Goal: Information Seeking & Learning: Learn about a topic

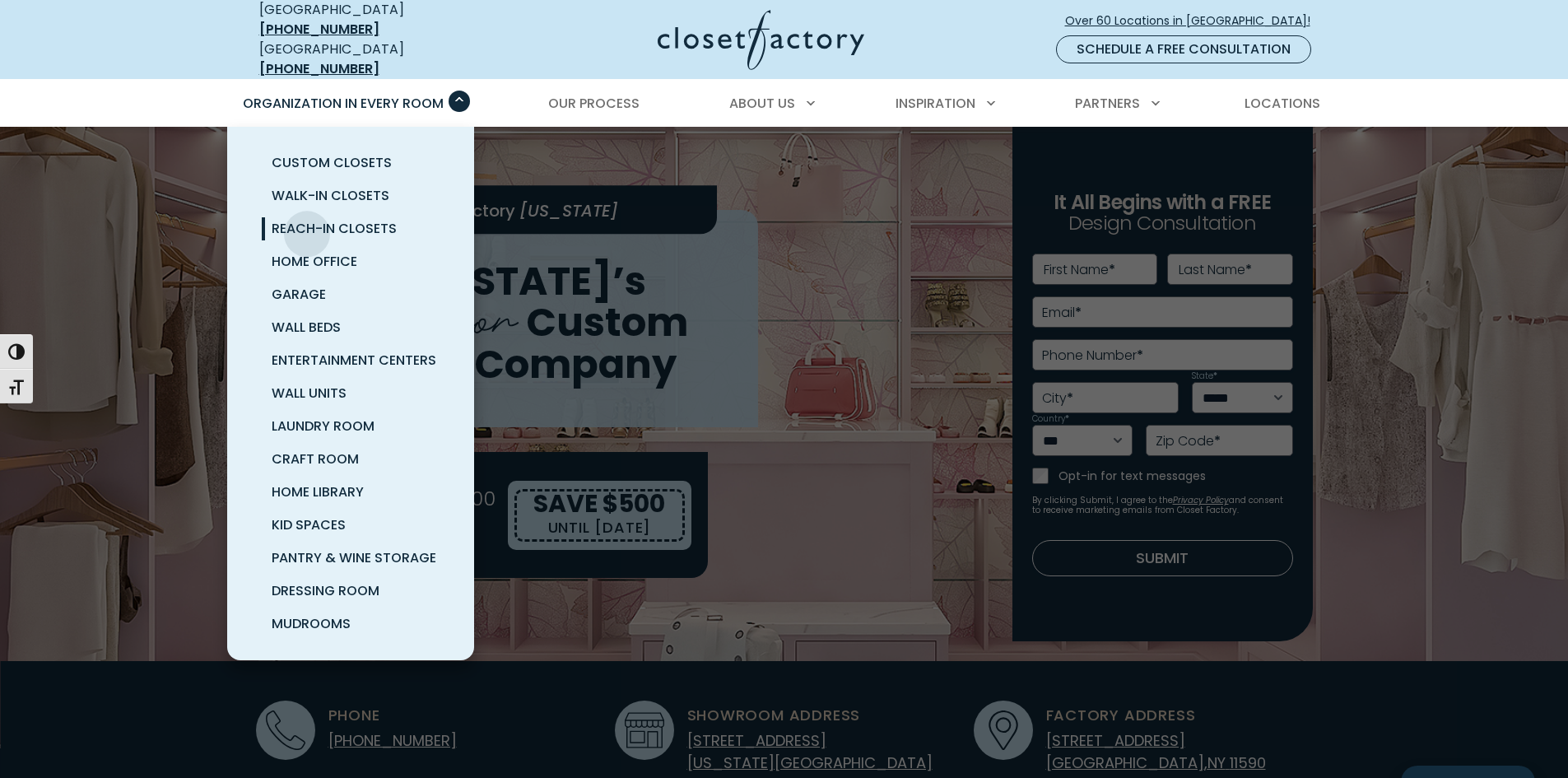
click at [307, 219] on span "Reach-In Closets" at bounding box center [334, 228] width 125 height 19
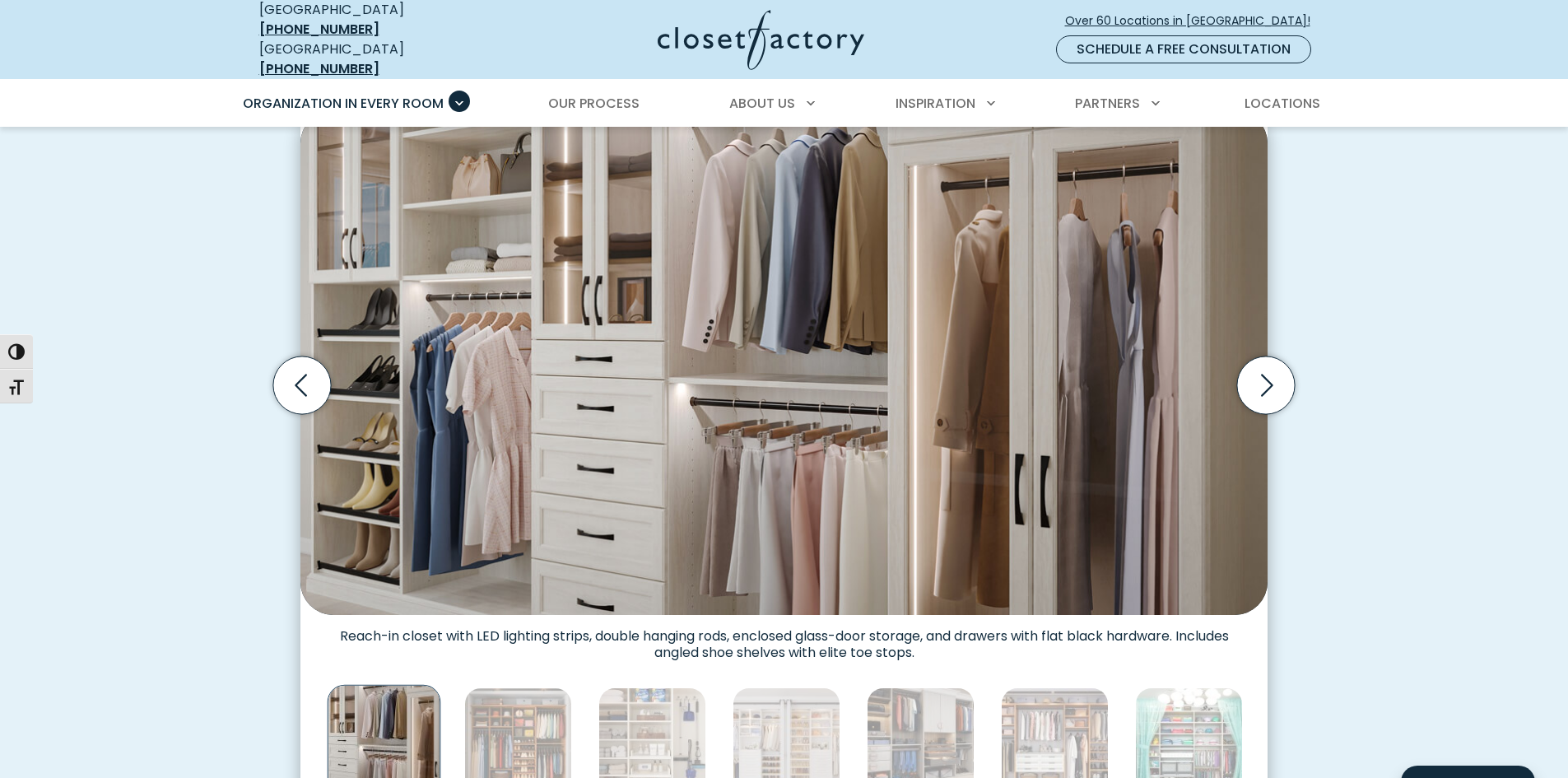
scroll to position [493, 0]
click at [1267, 375] on icon "Next slide" at bounding box center [1266, 385] width 57 height 57
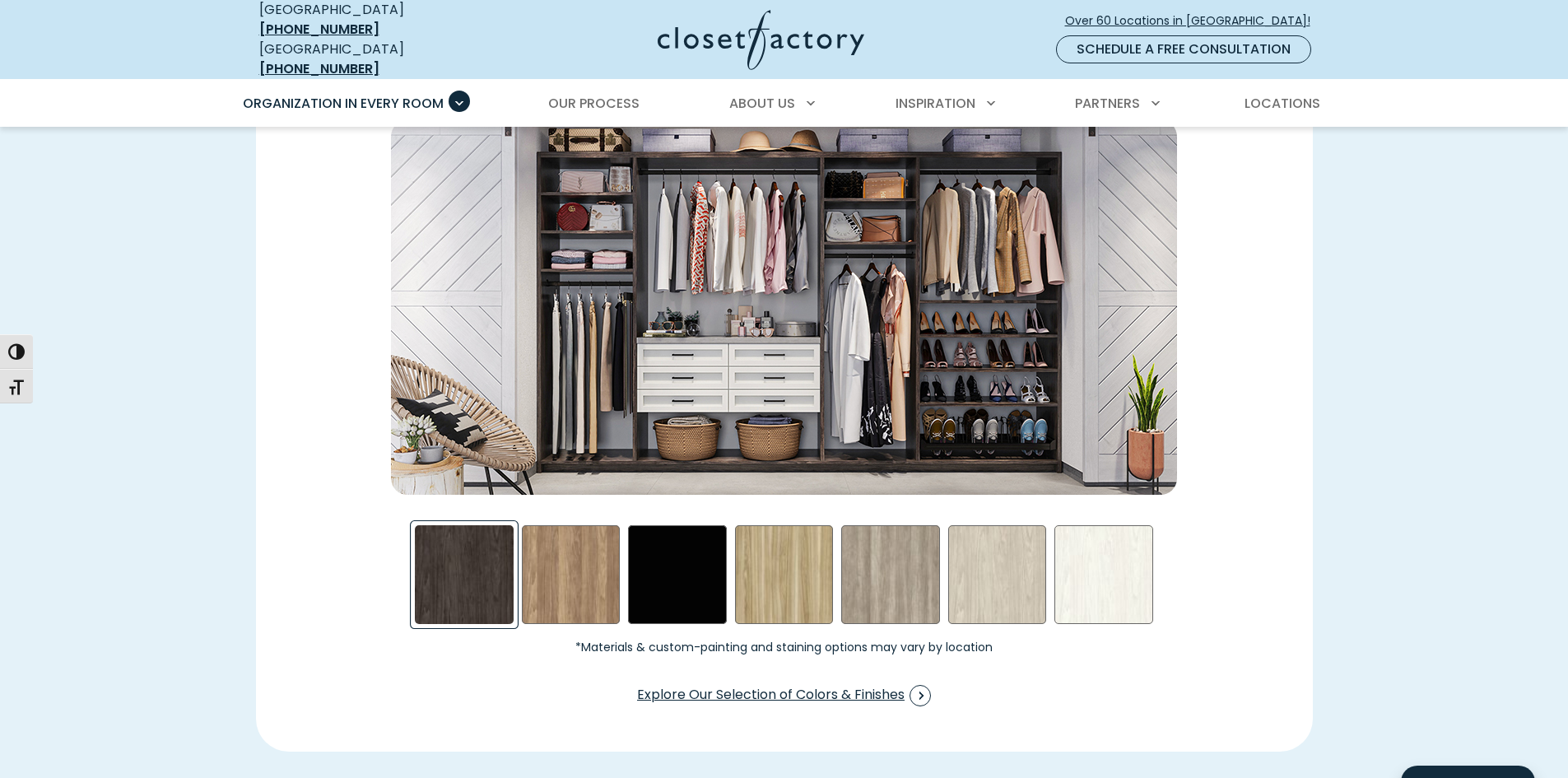
scroll to position [2633, 0]
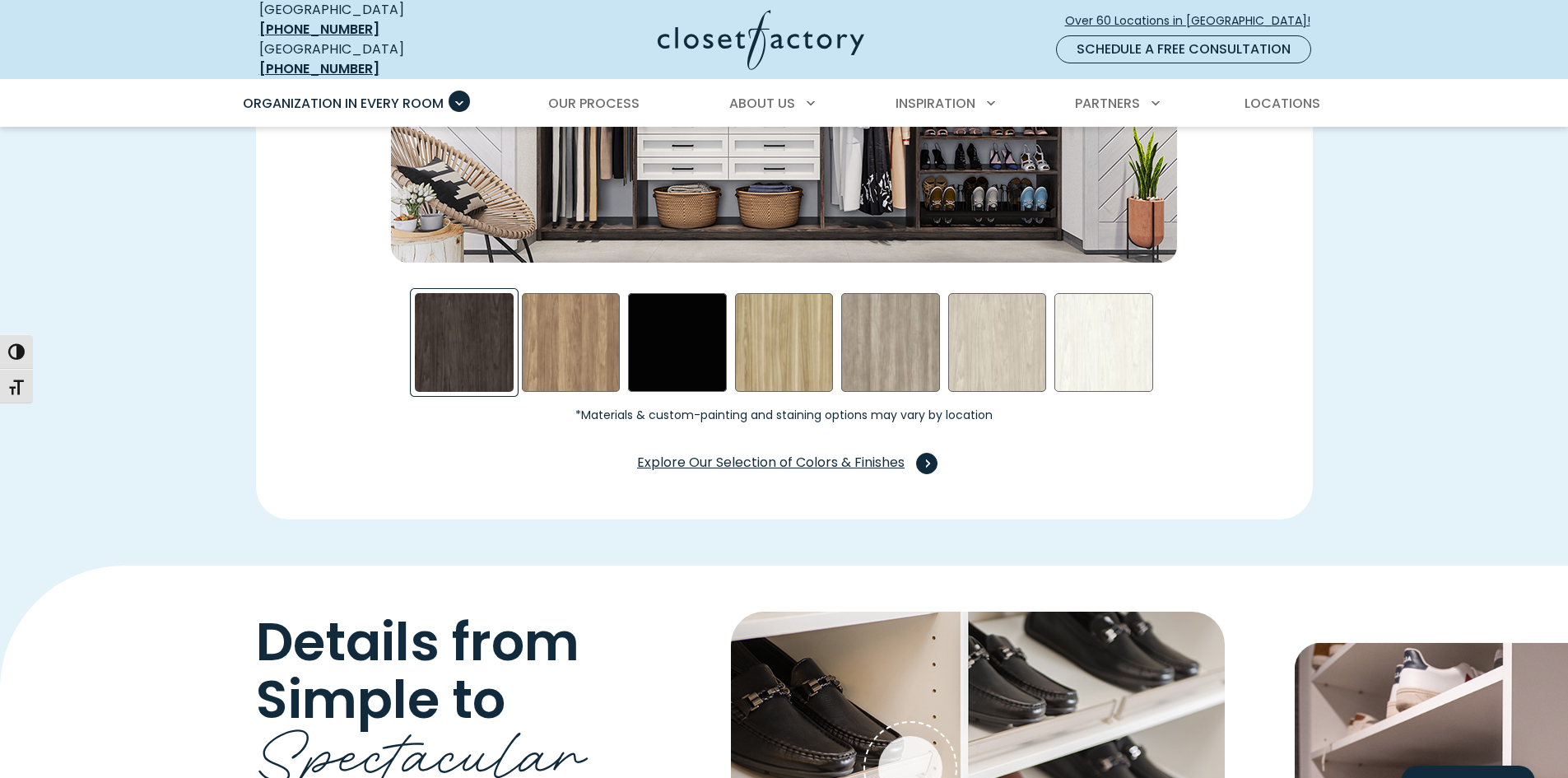
click at [838, 453] on span "Explore Our Selection of Colors & Finishes" at bounding box center [784, 463] width 294 height 22
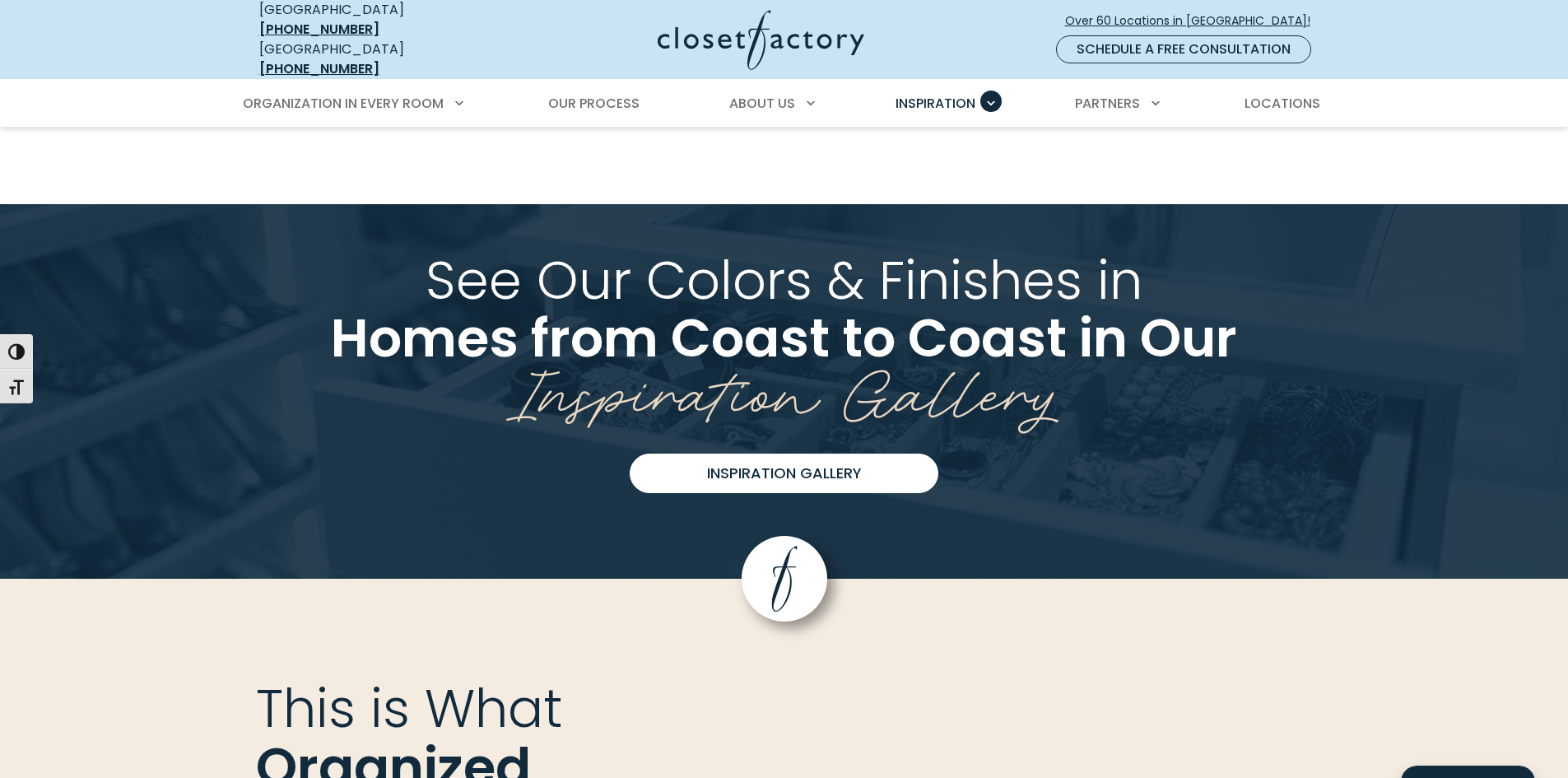
scroll to position [4032, 0]
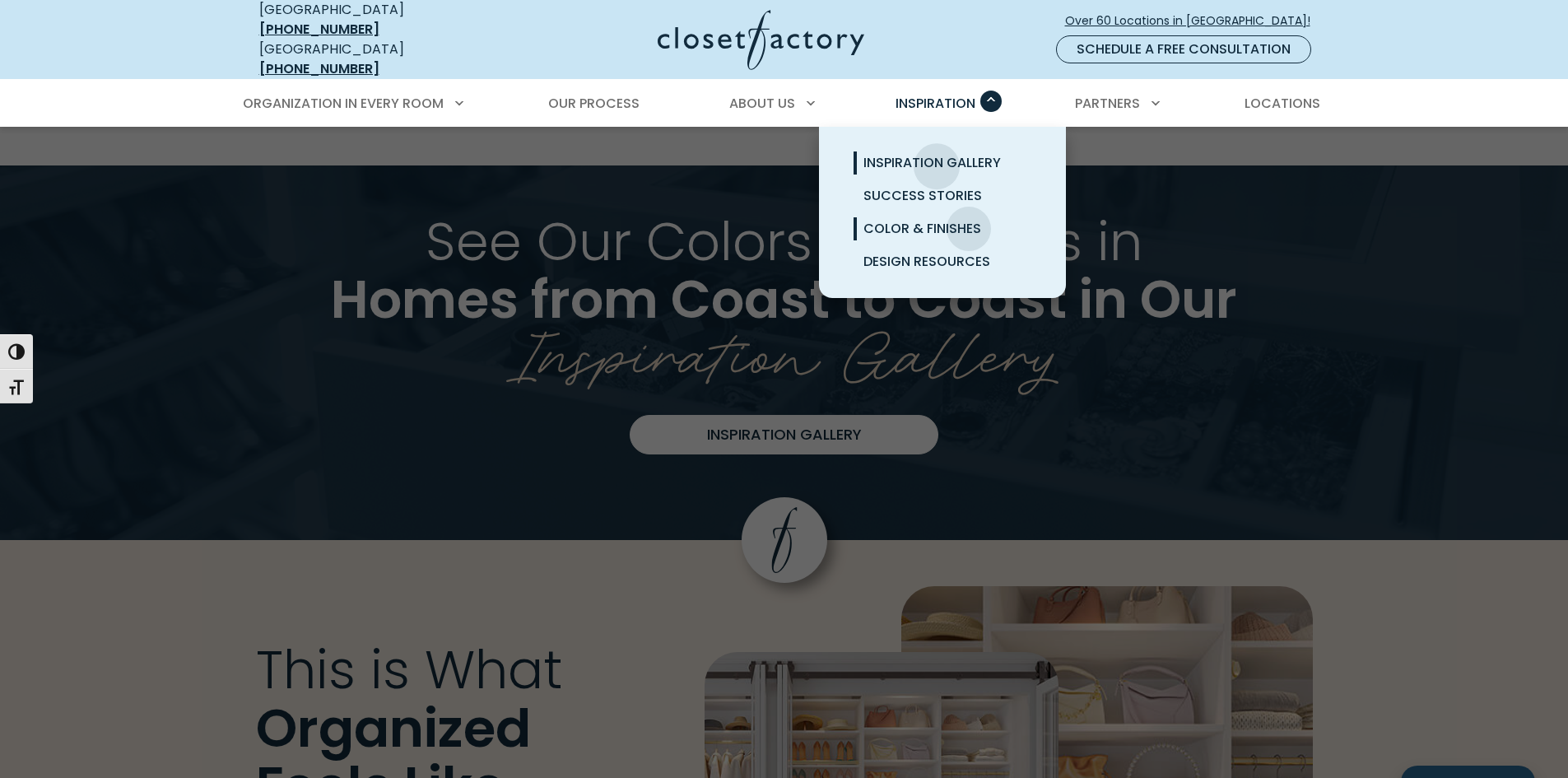
click at [937, 154] on span "Inspiration Gallery" at bounding box center [933, 163] width 138 height 19
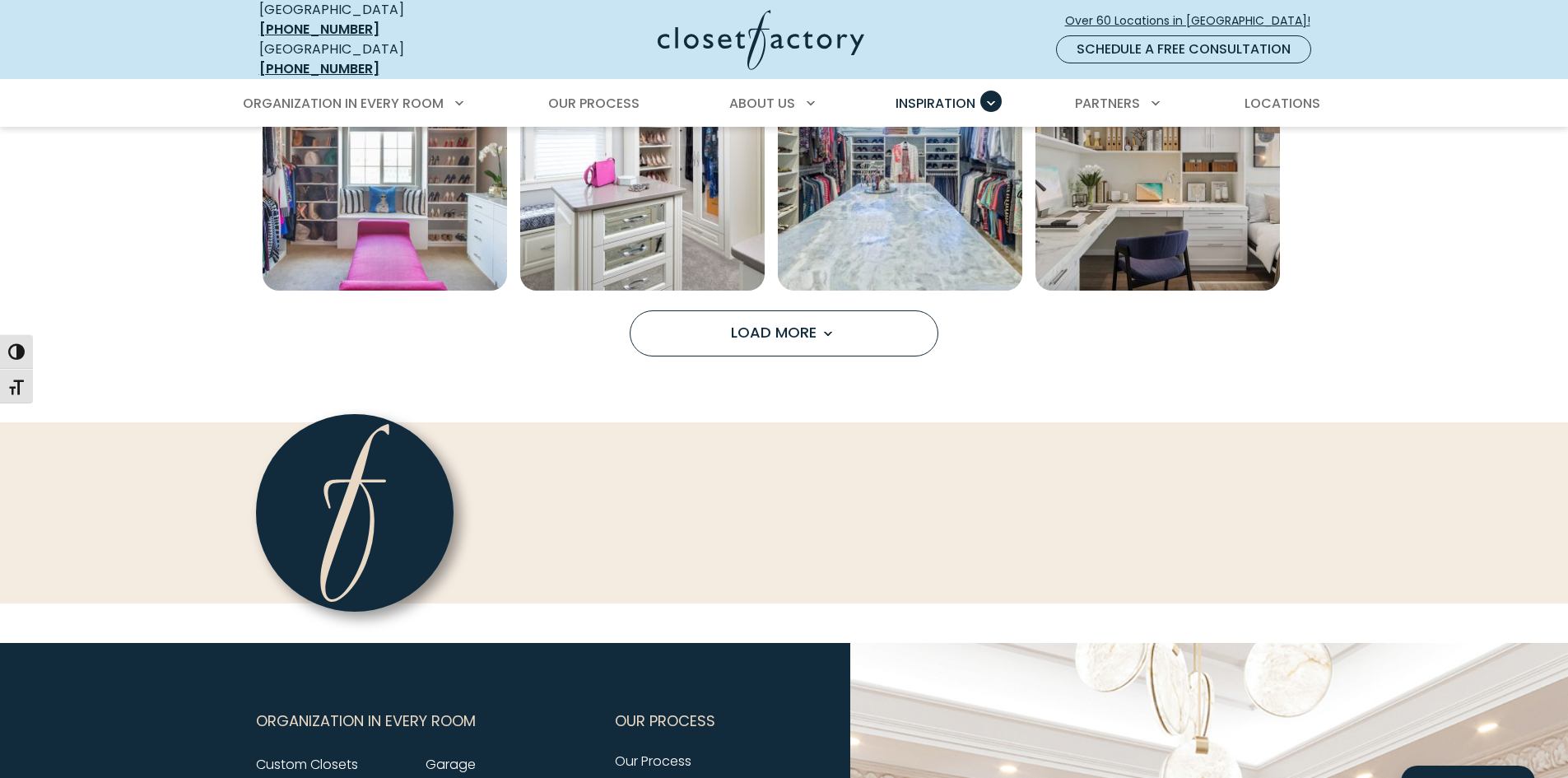
scroll to position [1482, 0]
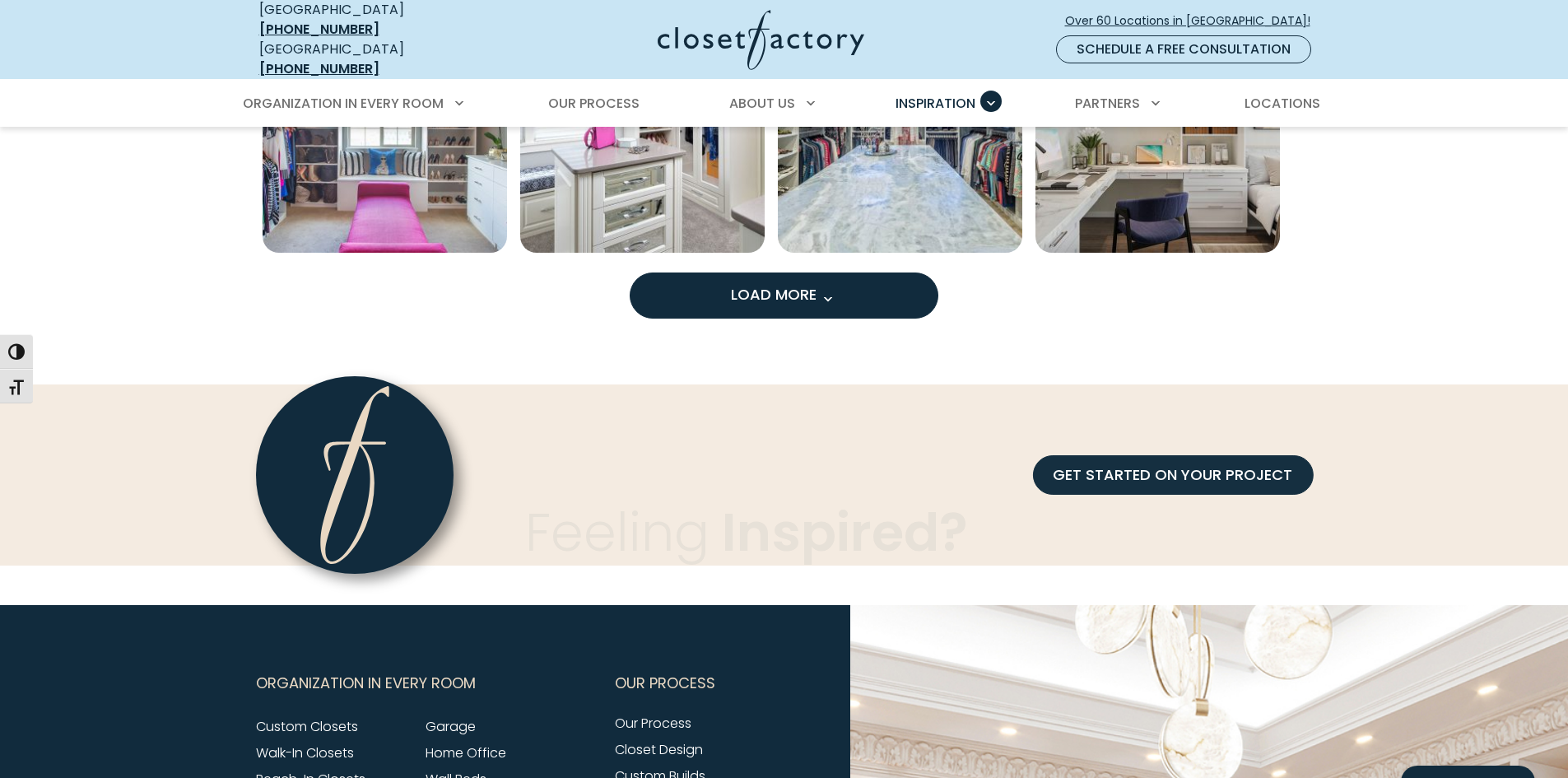
click at [890, 297] on button "Load More" at bounding box center [784, 295] width 309 height 46
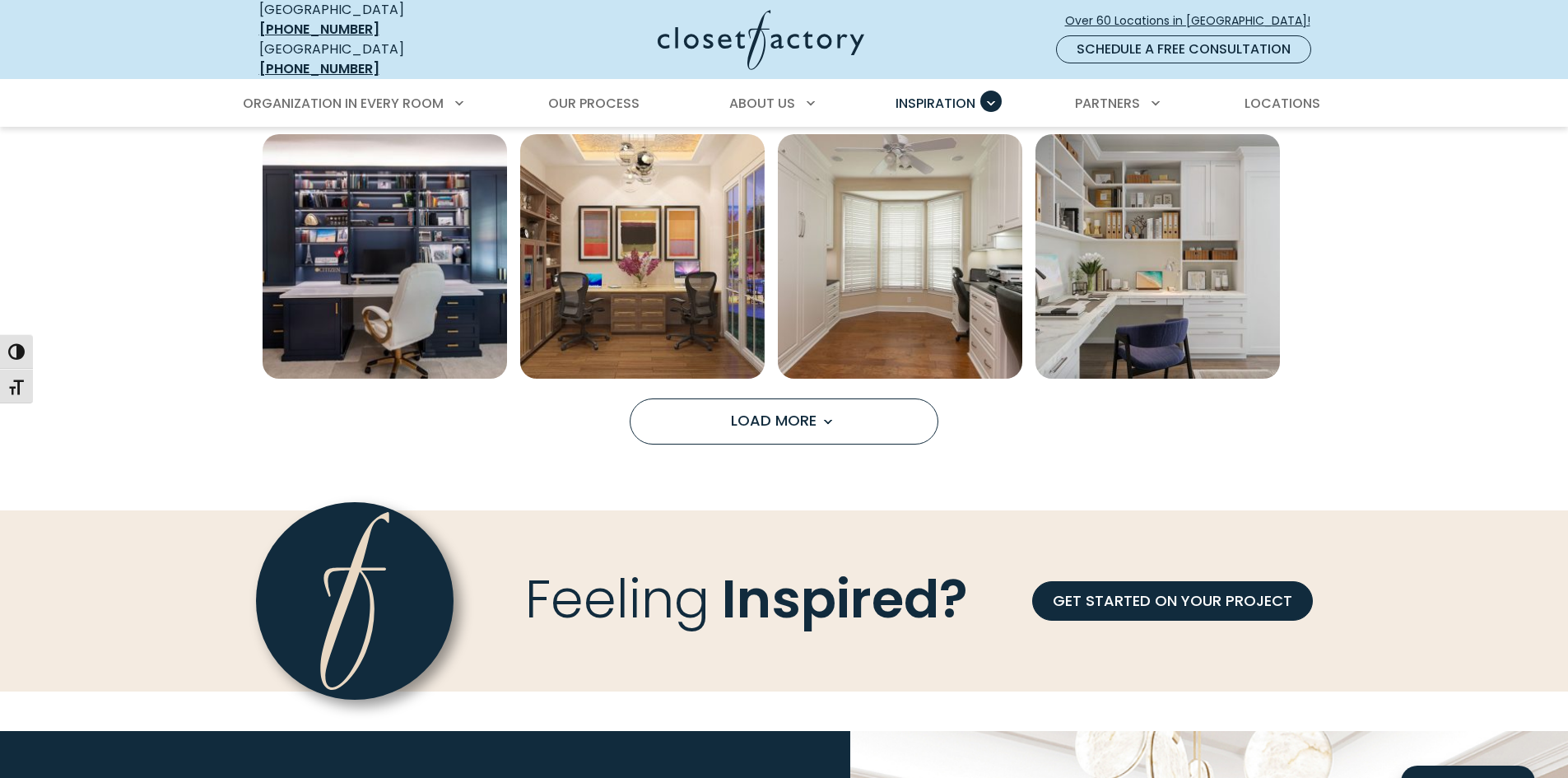
scroll to position [2552, 0]
